Goal: Information Seeking & Learning: Learn about a topic

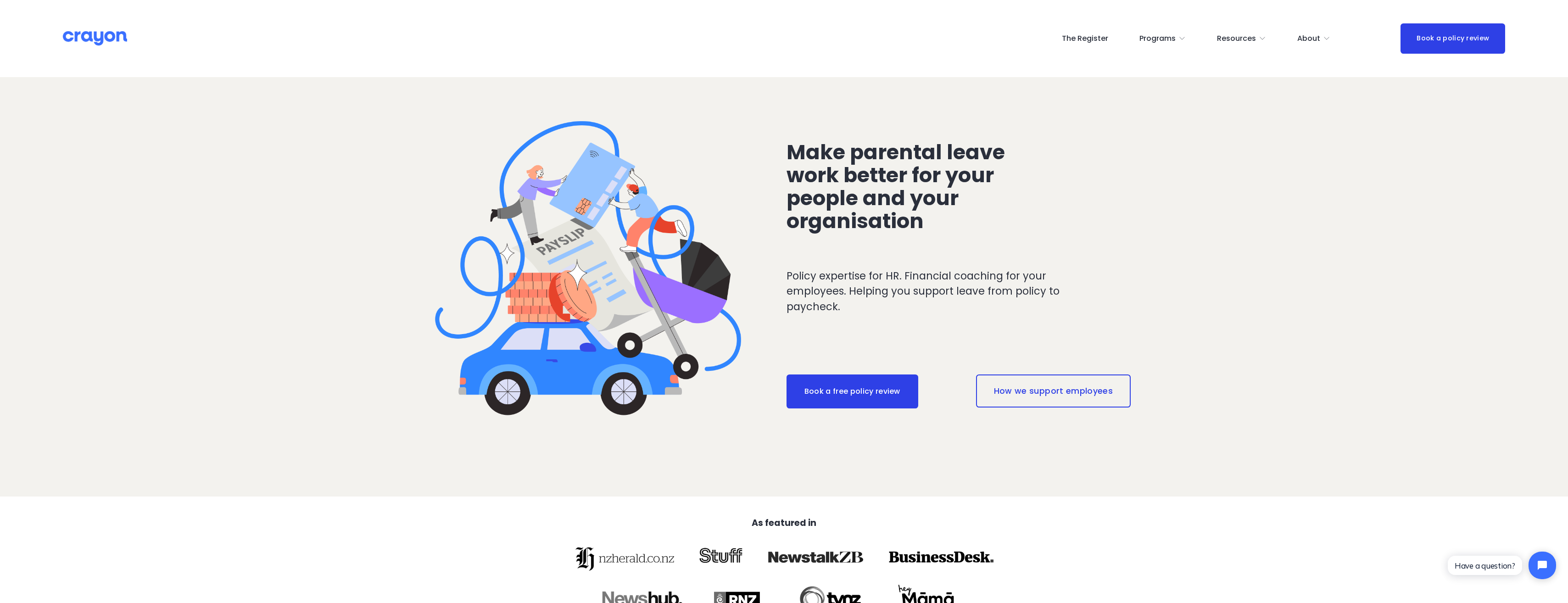
click at [0, 0] on span "Parent Hub" at bounding box center [0, 0] width 0 height 0
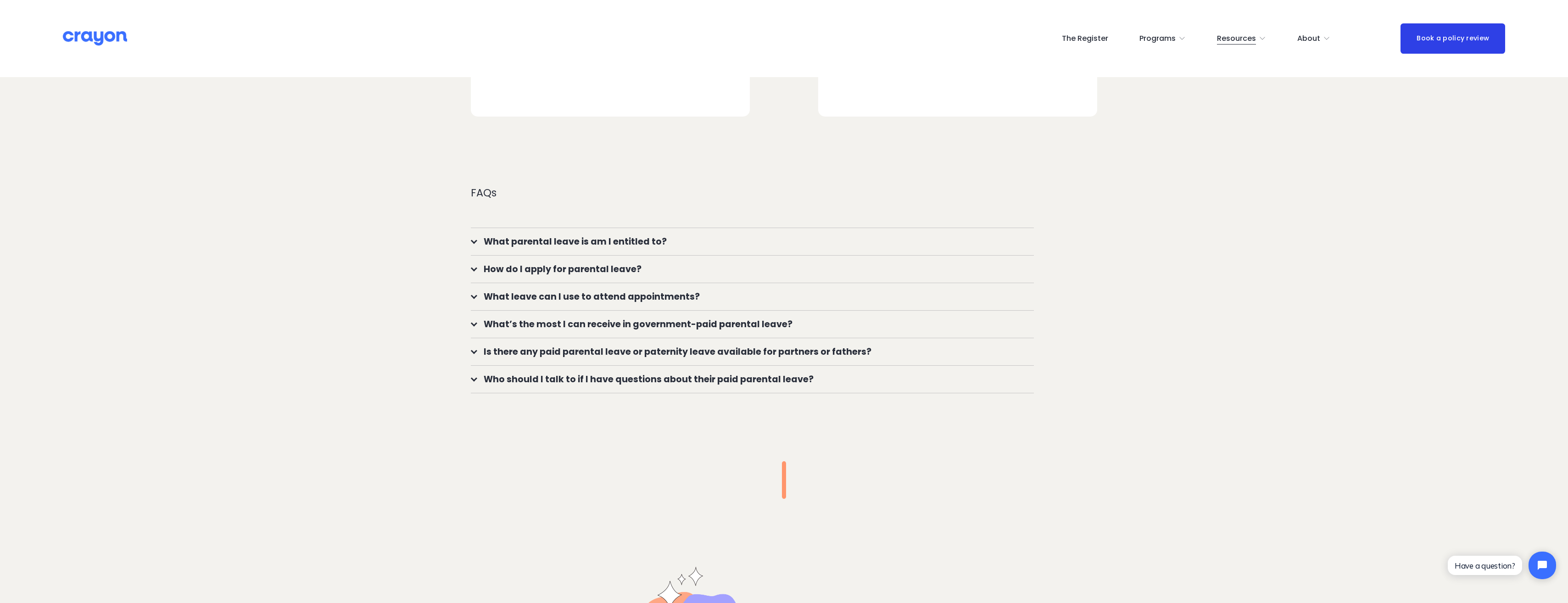
scroll to position [780, 0]
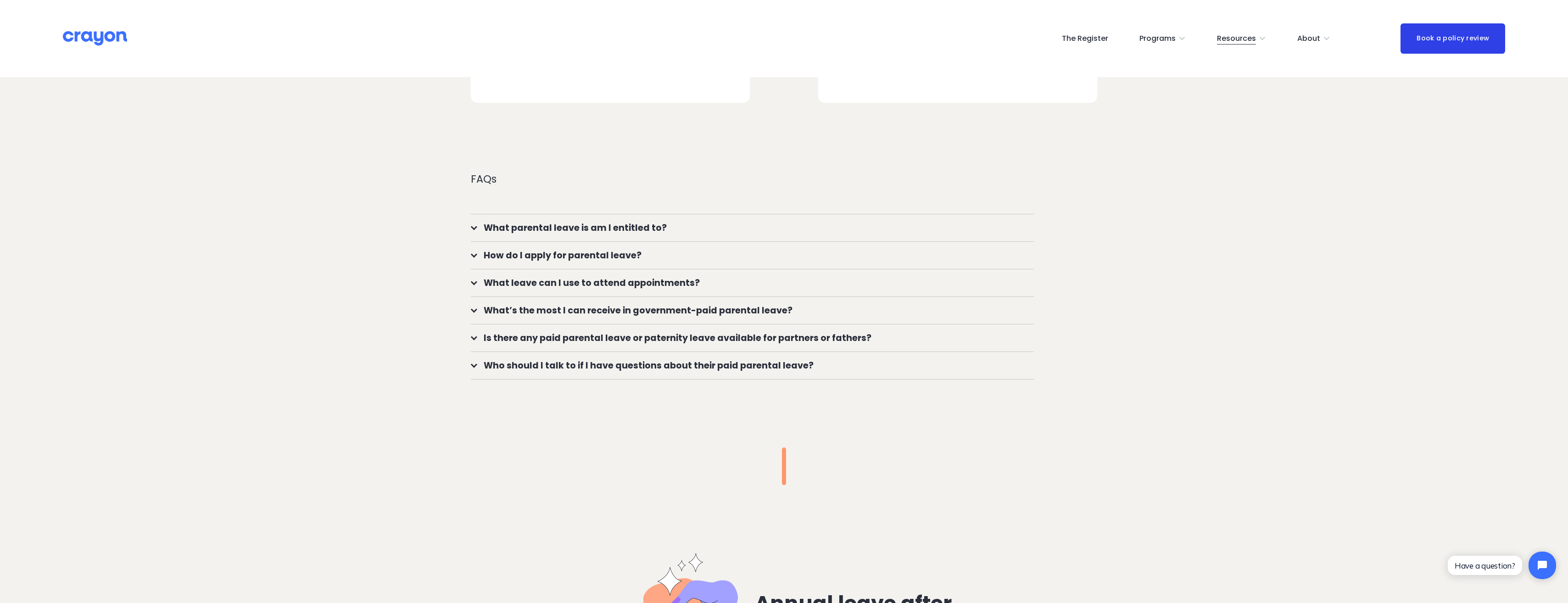
click at [514, 257] on span "How do I apply for parental leave?" at bounding box center [755, 256] width 556 height 13
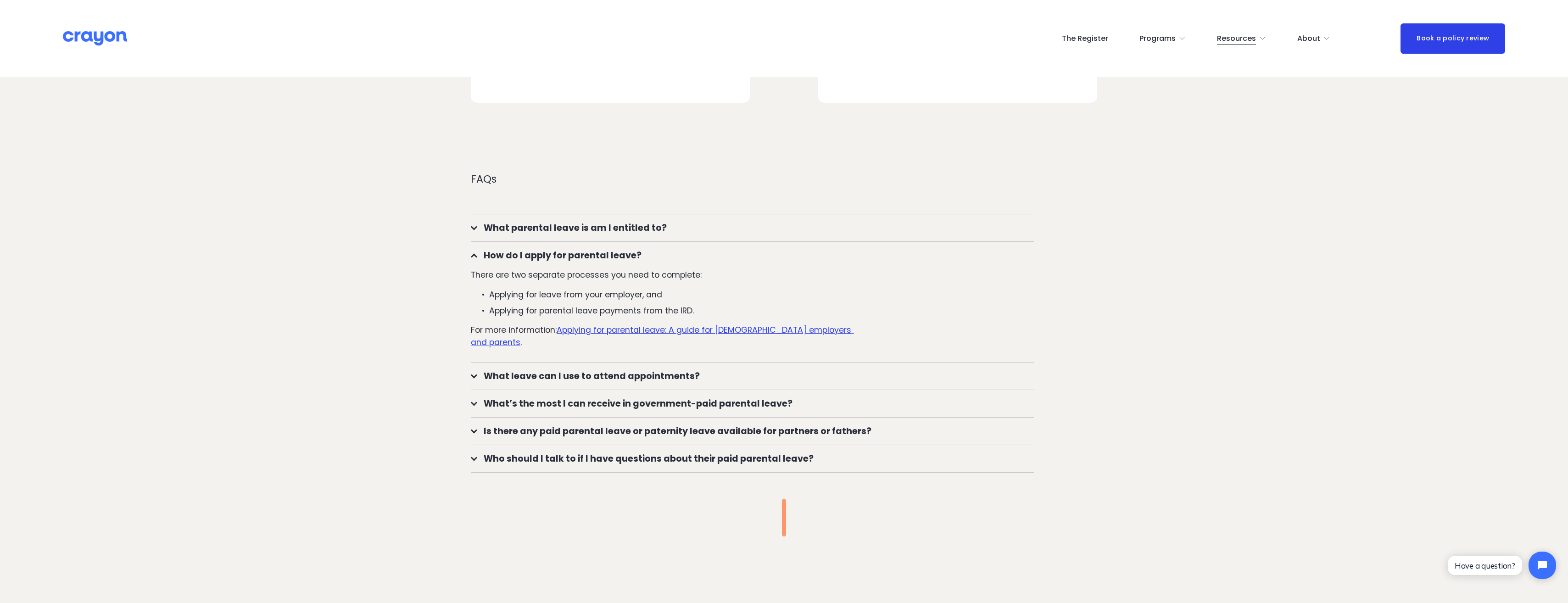
click at [517, 229] on span "What parental leave is am I entitled to?" at bounding box center [755, 228] width 556 height 13
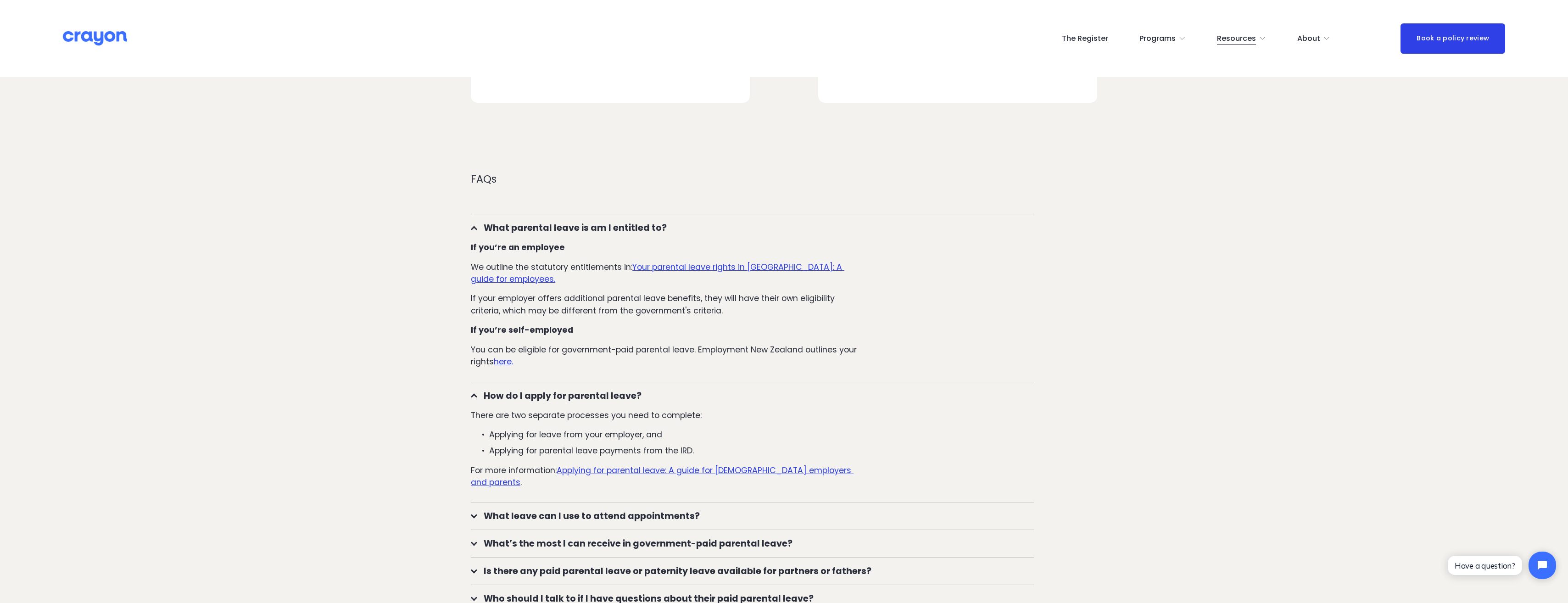
click at [687, 266] on u "Your parental leave rights in New Zealand: A guide for employees." at bounding box center [657, 273] width 374 height 23
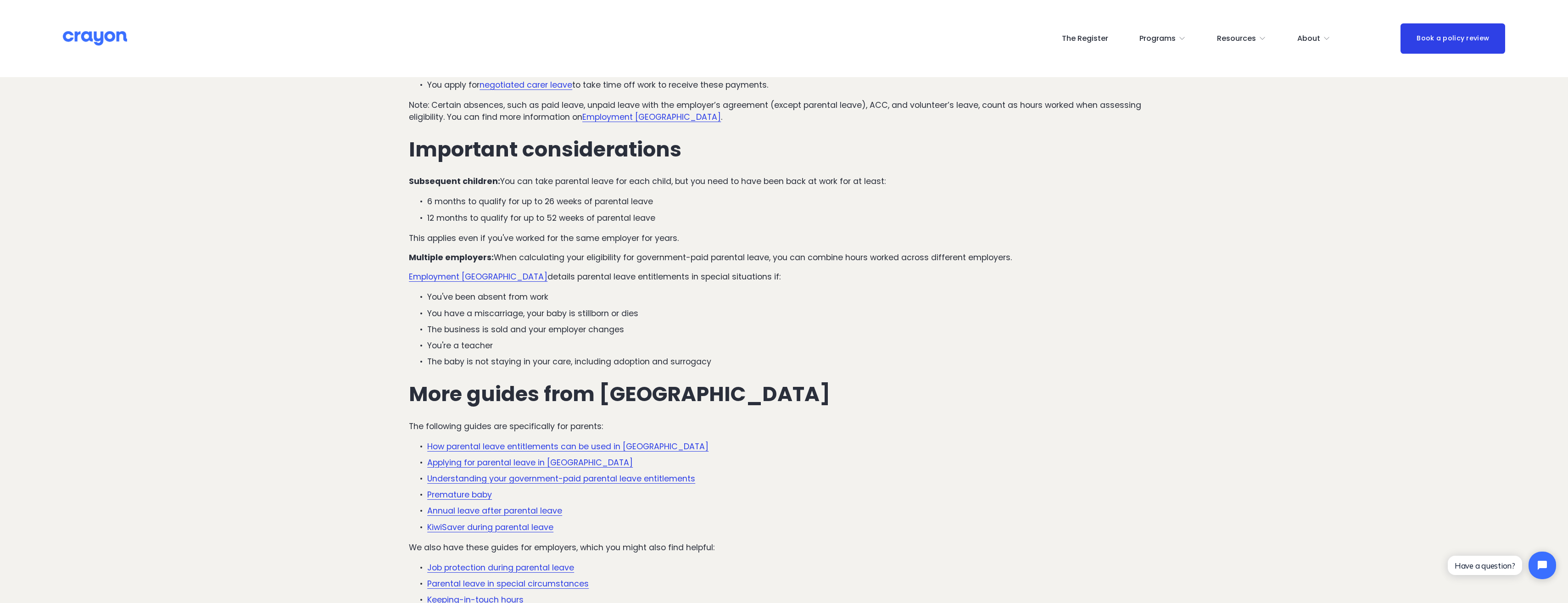
scroll to position [1743, 0]
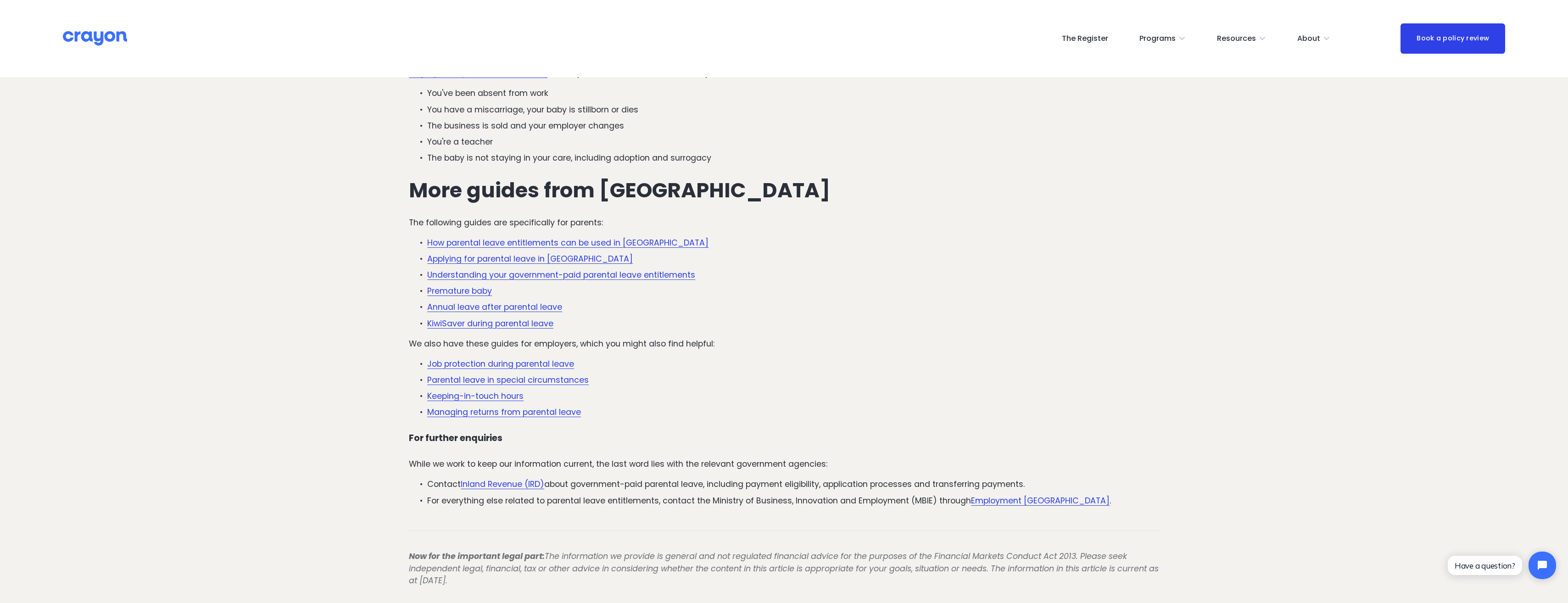
click at [499, 308] on link "Annual leave after parental leave" at bounding box center [495, 307] width 135 height 11
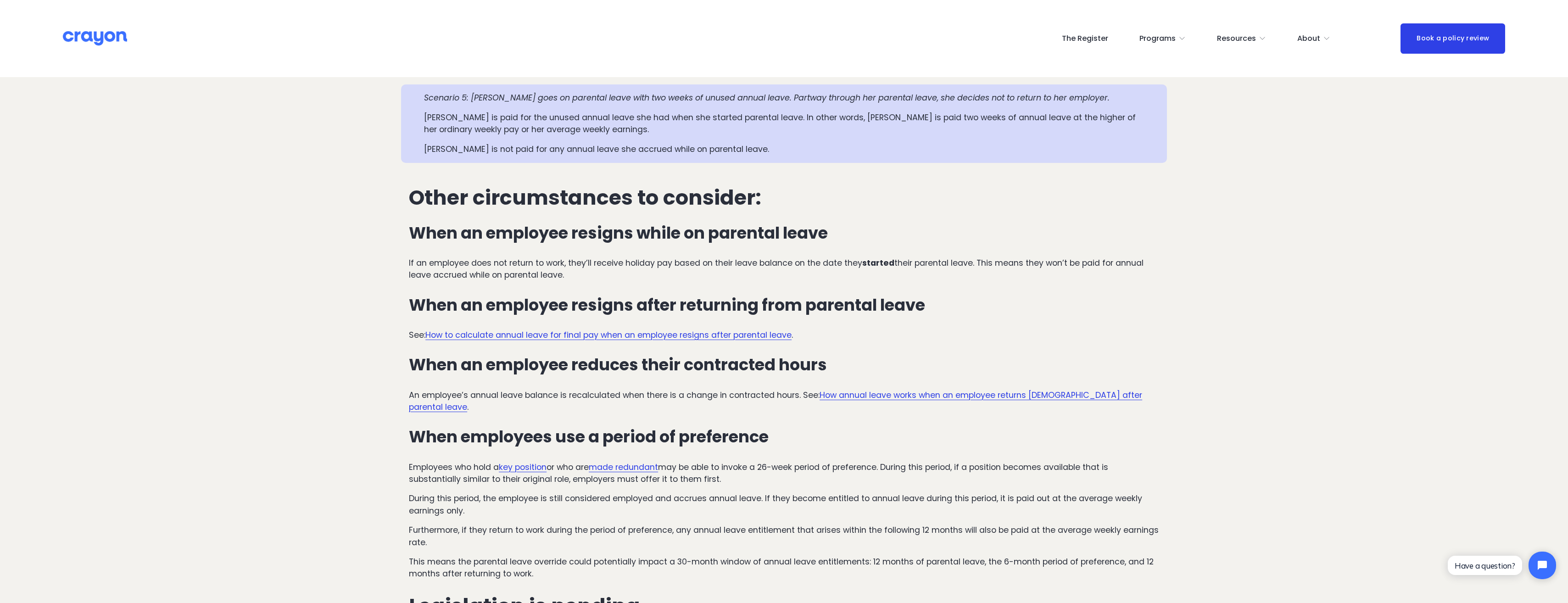
scroll to position [2018, 0]
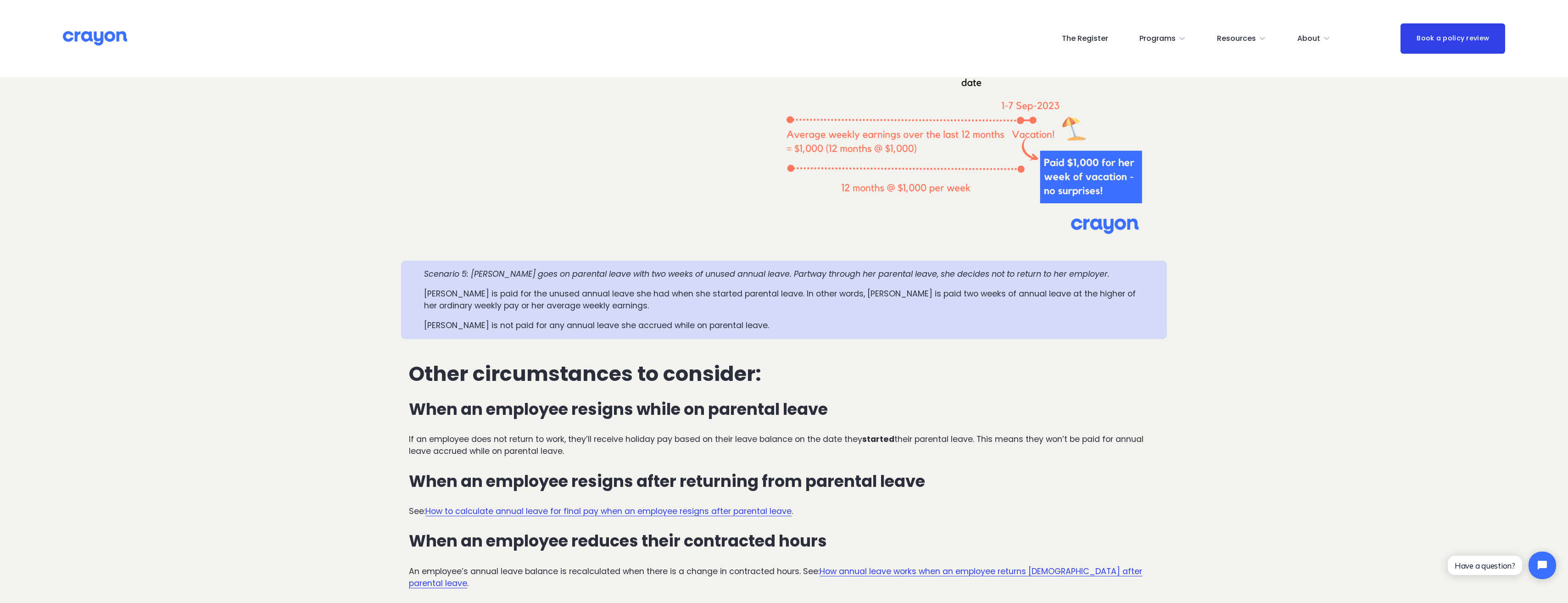
click at [0, 0] on span "Employer hub" at bounding box center [0, 0] width 0 height 0
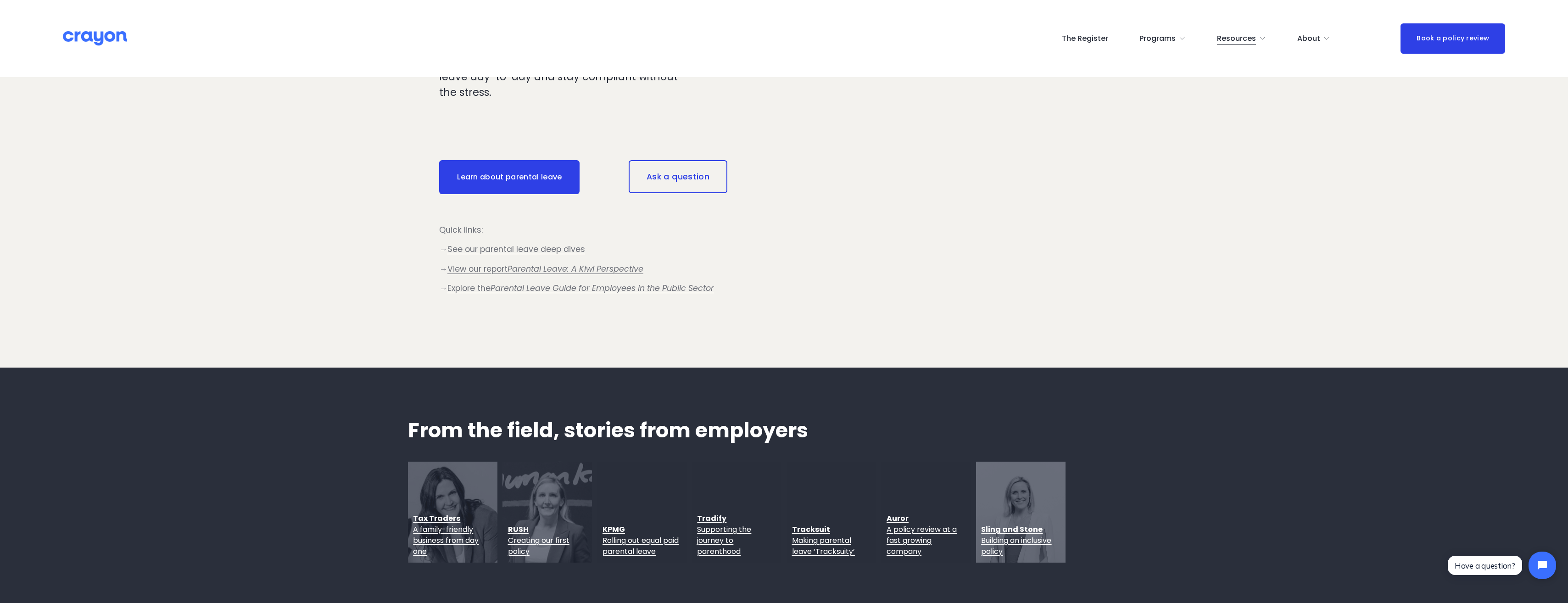
scroll to position [918, 0]
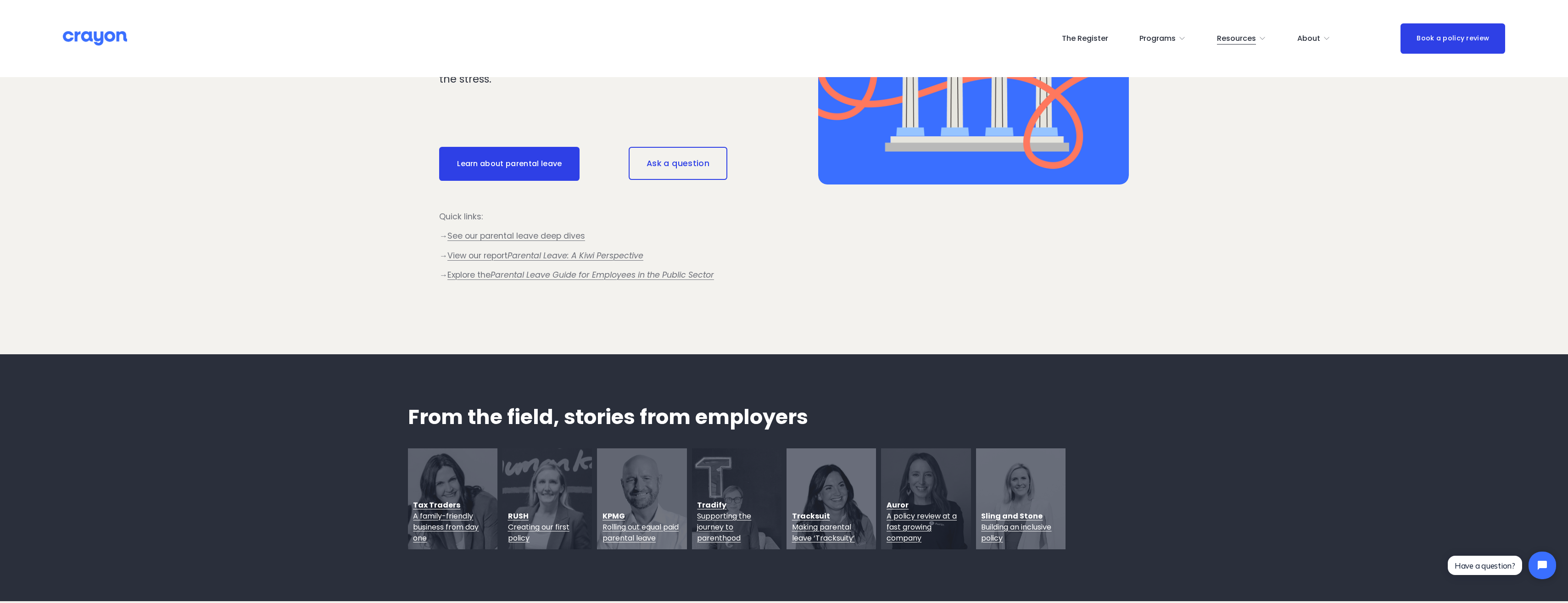
click at [508, 234] on span "See our parental leave deep dives" at bounding box center [516, 235] width 138 height 11
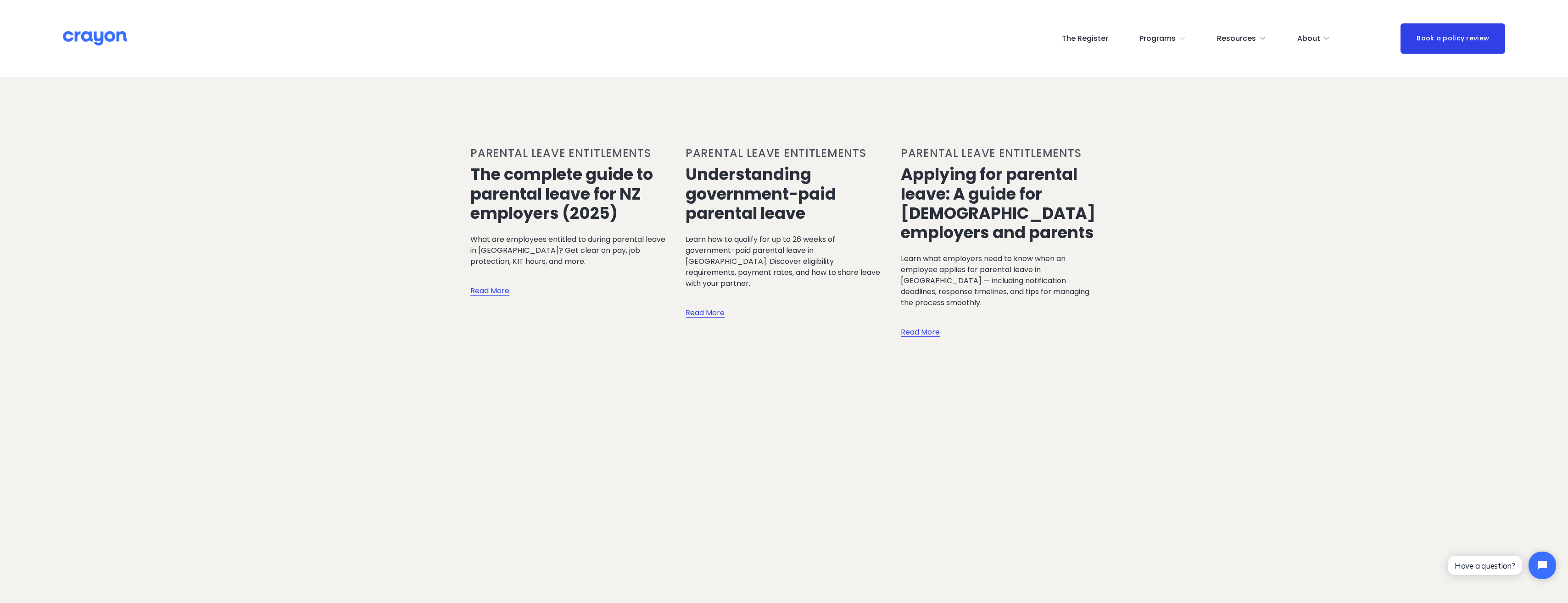
scroll to position [1743, 0]
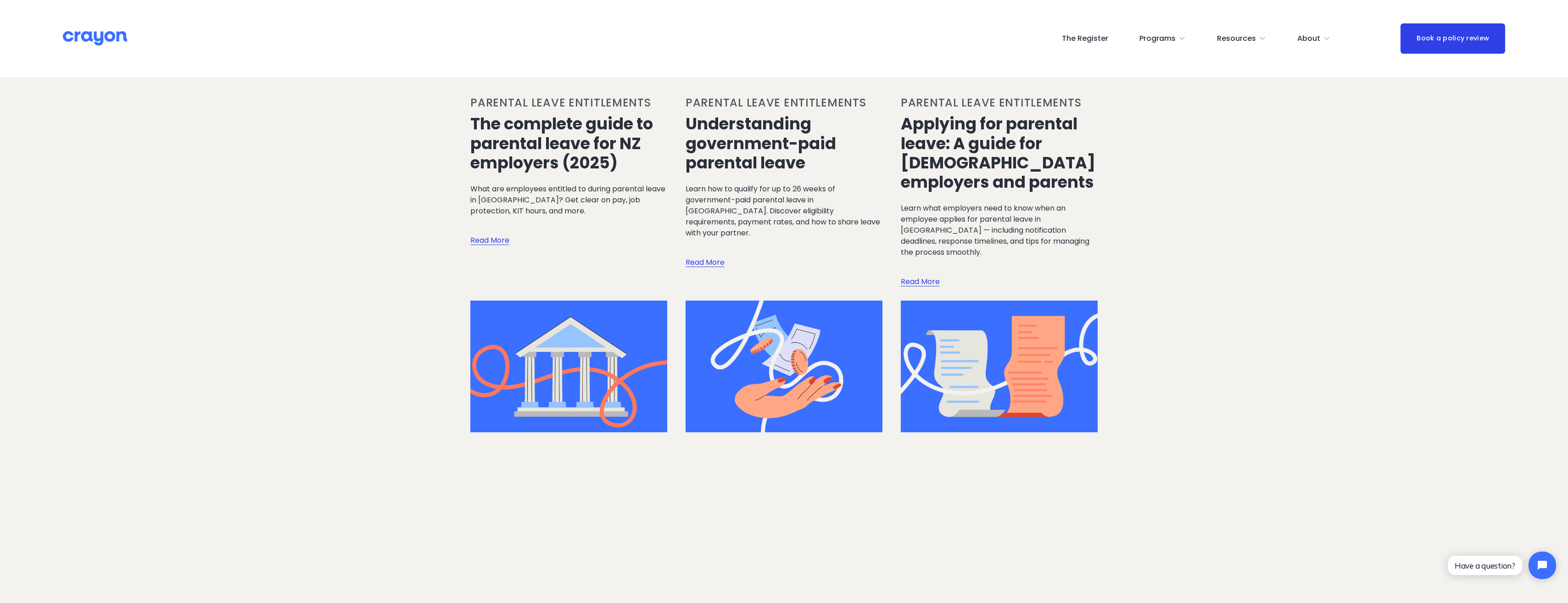
click at [495, 232] on link "Read More" at bounding box center [490, 231] width 39 height 30
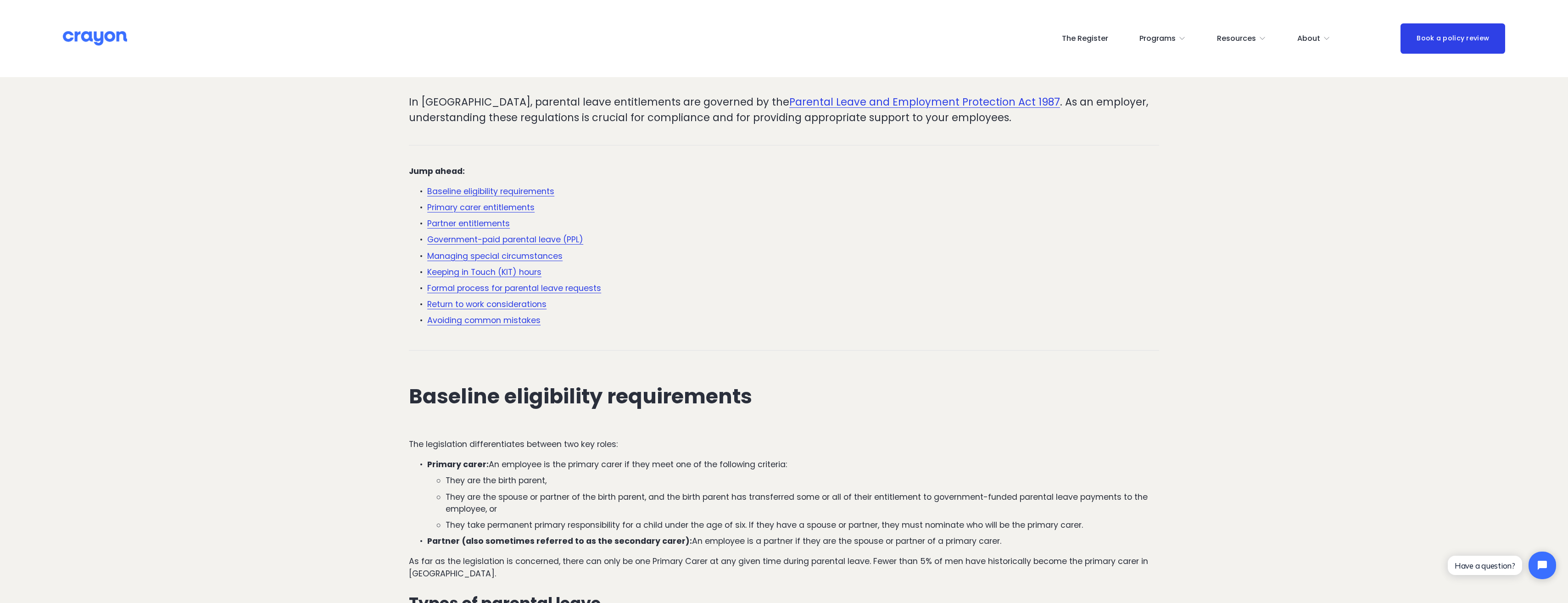
click at [491, 290] on link "Formal process for parental leave requests" at bounding box center [514, 288] width 174 height 11
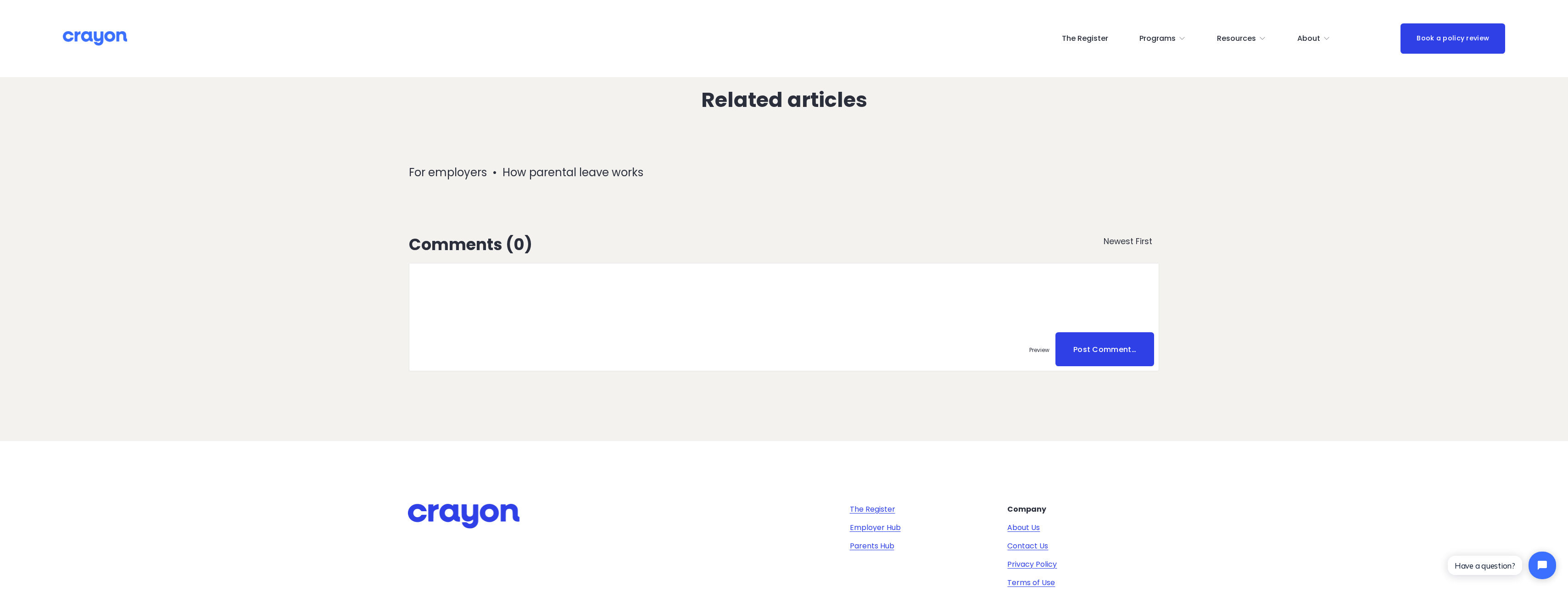
scroll to position [3489, 0]
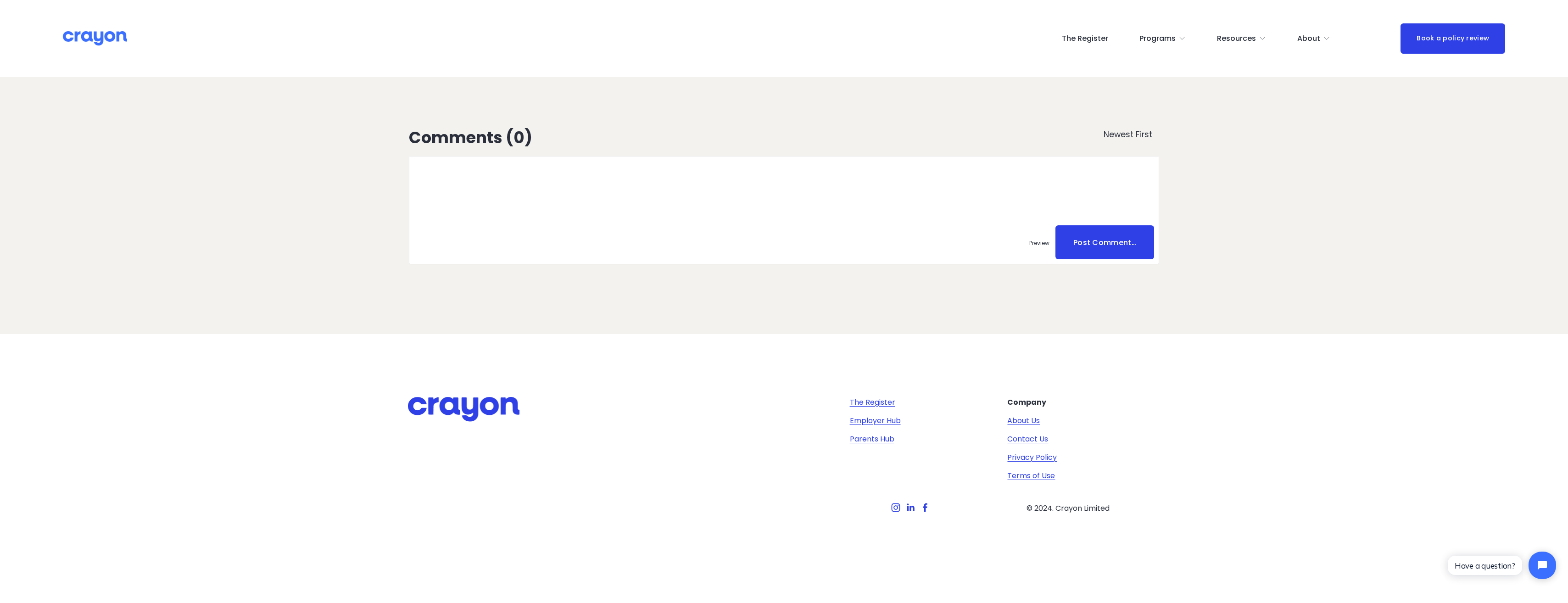
click at [886, 401] on link "The Register" at bounding box center [872, 402] width 46 height 11
